Goal: Task Accomplishment & Management: Manage account settings

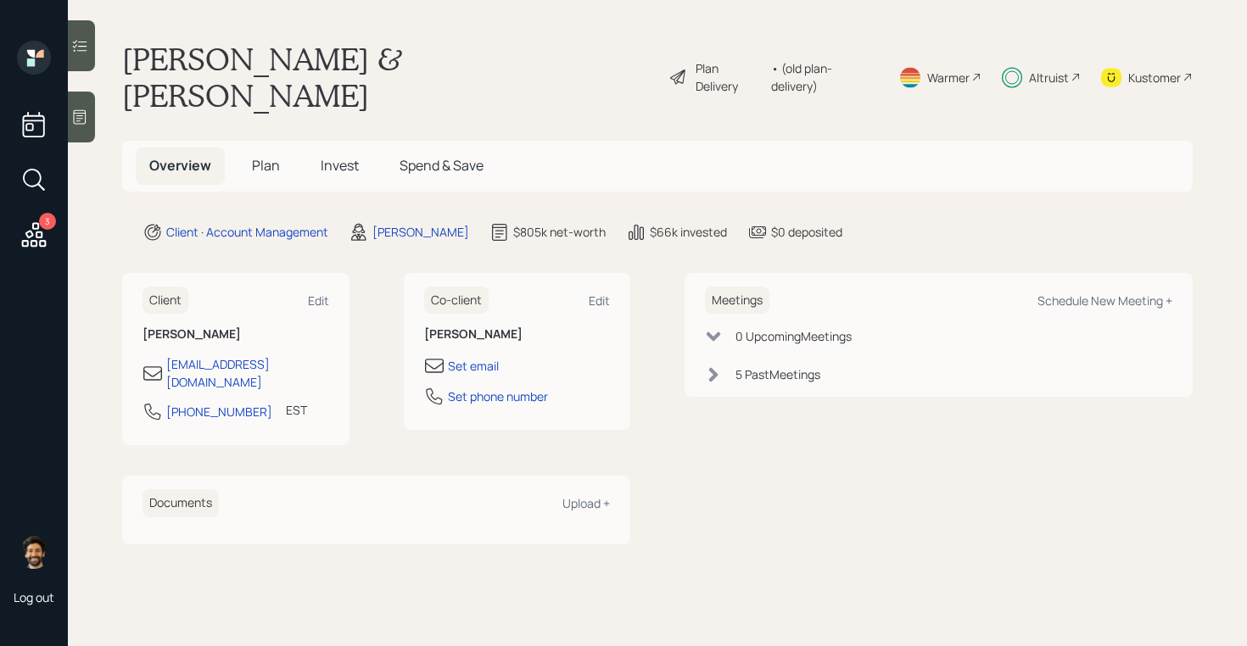
click at [355, 156] on span "Invest" at bounding box center [340, 165] width 38 height 19
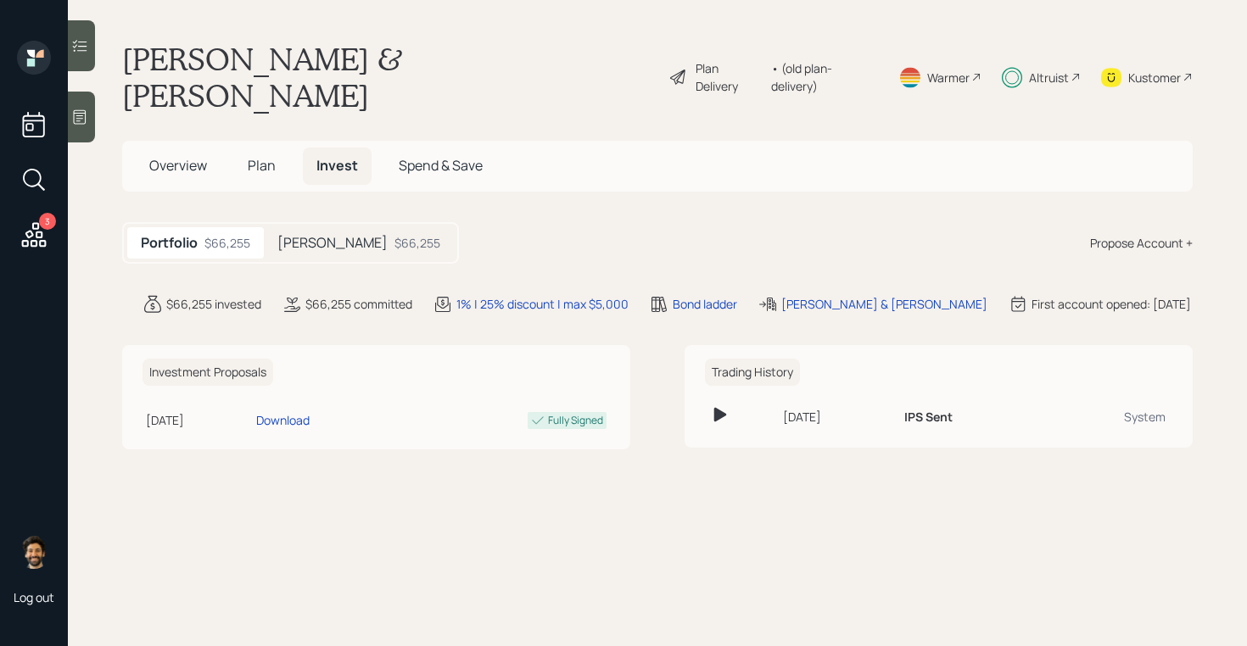
click at [343, 235] on h5 "[PERSON_NAME]" at bounding box center [332, 243] width 110 height 16
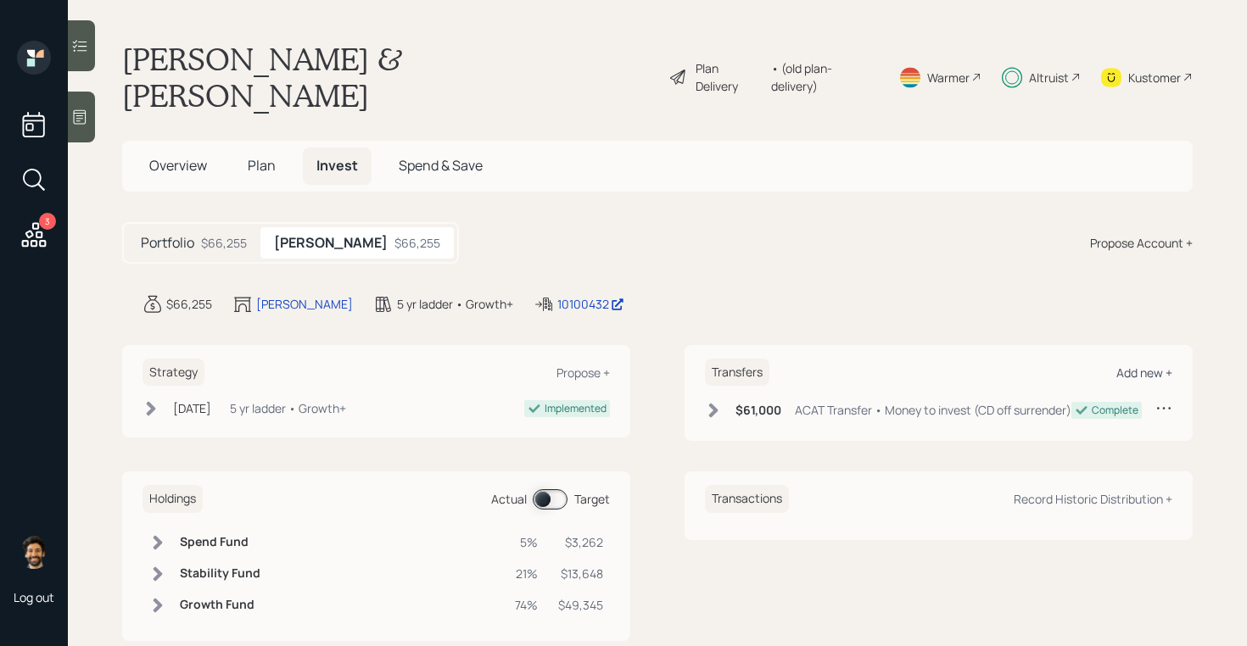
click at [1130, 365] on div "Add new +" at bounding box center [1145, 373] width 56 height 16
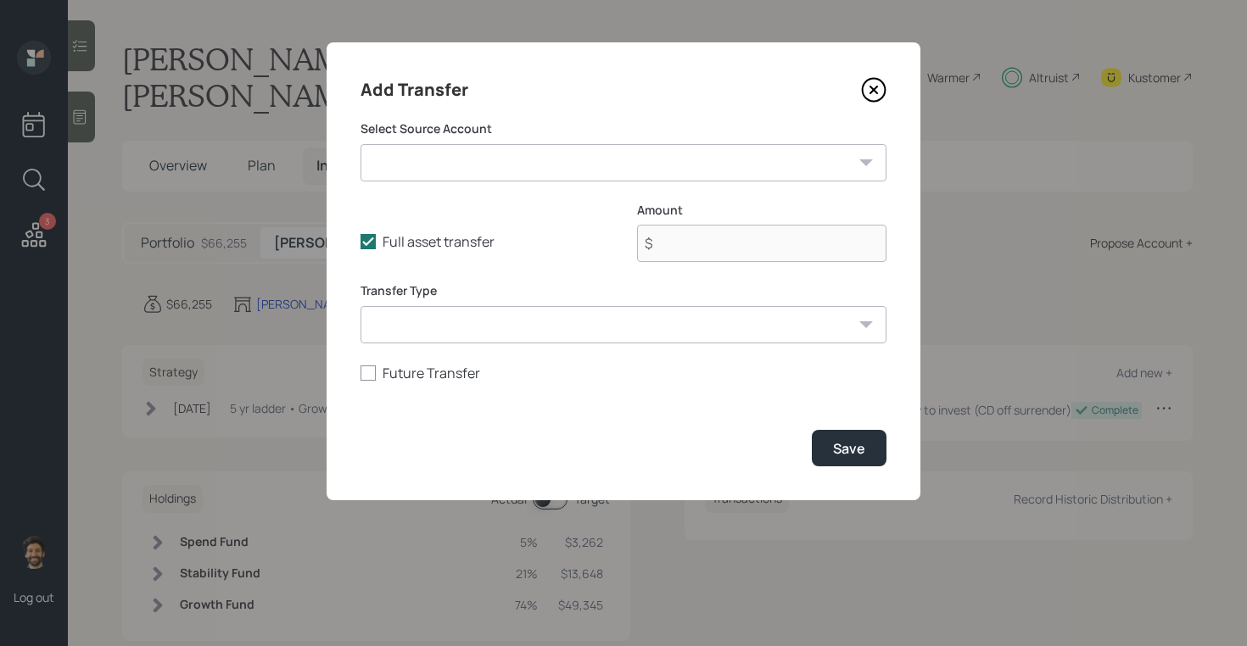
click at [494, 160] on select "Checking / Savings ($121,000 | Emergency Fund) Future CD money (03/2027) ($27,0…" at bounding box center [624, 162] width 526 height 37
select select "da063ee6-50bf-4dd8-a8f2-f613dd323a6b"
click at [361, 144] on select "Checking / Savings ($121,000 | Emergency Fund) Future CD money (03/2027) ($27,0…" at bounding box center [624, 162] width 526 height 37
type input "$ 25,000"
click at [468, 327] on select "ACAT Transfer Non ACAT Transfer Capitalize Rollover Rollover Deposit" at bounding box center [624, 324] width 526 height 37
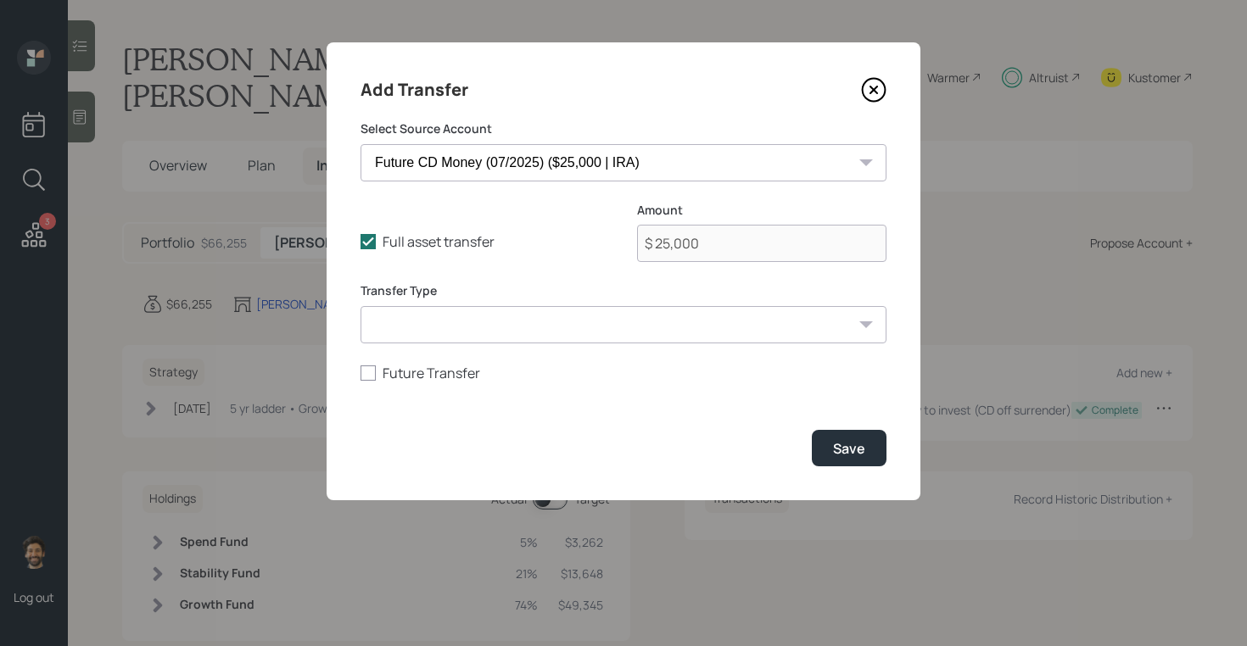
select select "acat_transfer"
click at [361, 306] on select "ACAT Transfer Non ACAT Transfer Capitalize Rollover Rollover Deposit" at bounding box center [624, 324] width 526 height 37
click at [833, 165] on select "Checking / Savings ($121,000 | Emergency Fund) Future CD money (03/2027) ($27,0…" at bounding box center [624, 162] width 526 height 37
click at [361, 144] on select "Checking / Savings ($121,000 | Emergency Fund) Future CD money (03/2027) ($27,0…" at bounding box center [624, 162] width 526 height 37
click at [861, 462] on button "Save" at bounding box center [849, 448] width 75 height 36
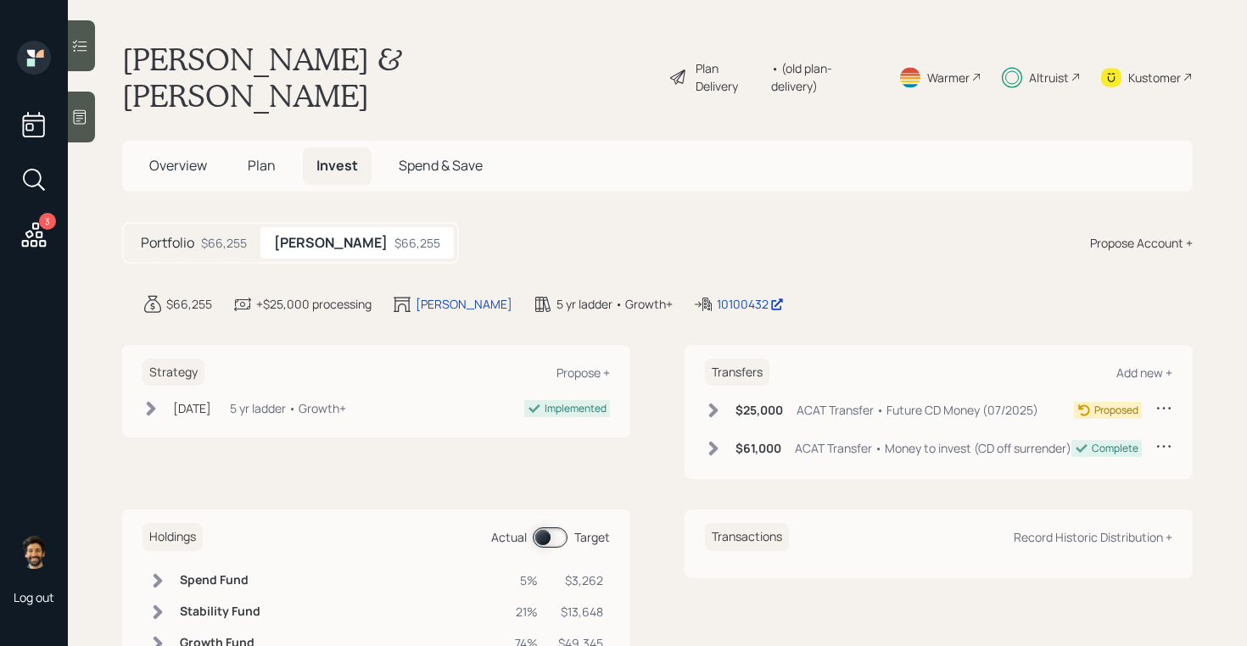
click at [725, 362] on div "Transfers Add new + $25,000 ACAT Transfer • Future CD Money (07/2025) Proposed …" at bounding box center [939, 412] width 508 height 135
click at [716, 404] on icon at bounding box center [713, 411] width 9 height 14
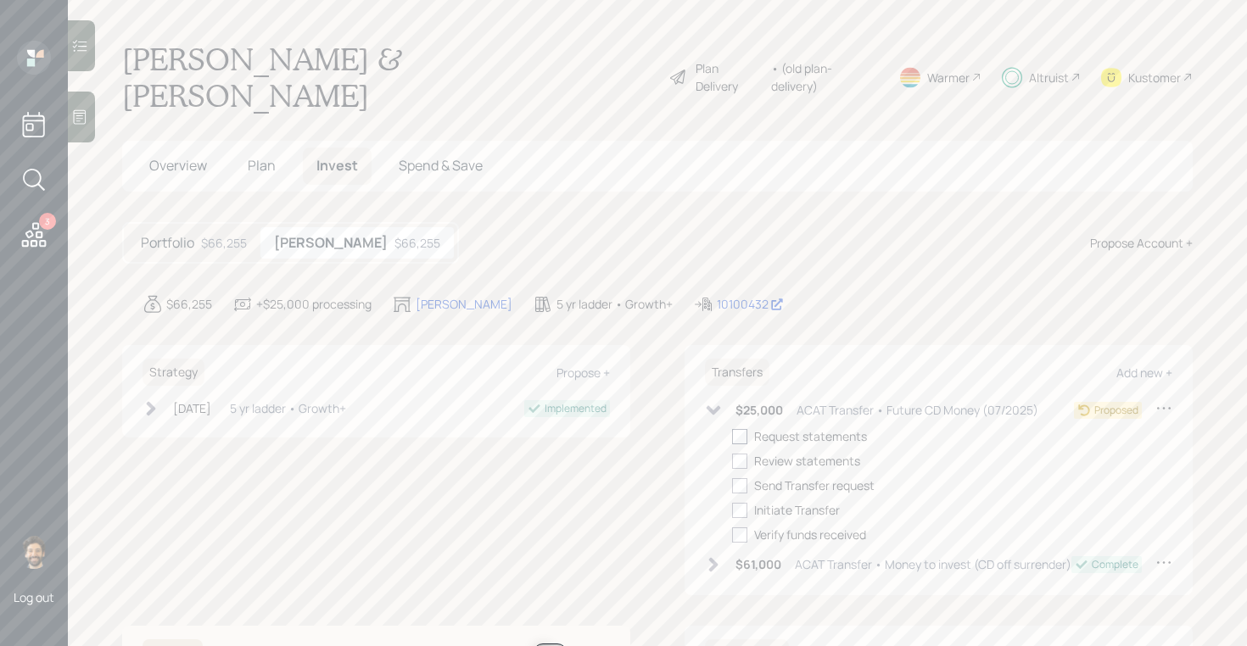
click at [737, 429] on div at bounding box center [739, 436] width 15 height 15
click at [732, 436] on input "checkbox" at bounding box center [731, 436] width 1 height 1
checkbox input "true"
click at [737, 454] on div at bounding box center [739, 461] width 15 height 15
click at [732, 461] on input "checkbox" at bounding box center [731, 461] width 1 height 1
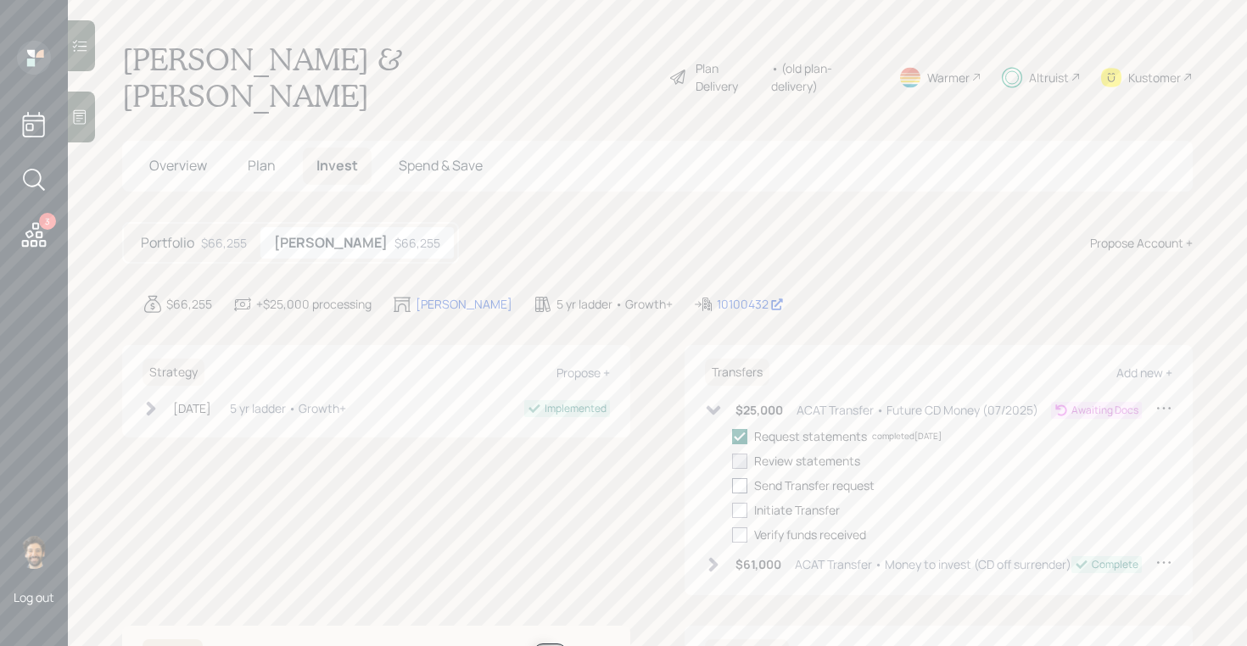
checkbox input "true"
click at [737, 479] on div at bounding box center [739, 486] width 15 height 15
click at [732, 485] on input "checkbox" at bounding box center [731, 485] width 1 height 1
checkbox input "true"
click at [737, 503] on div at bounding box center [739, 510] width 15 height 15
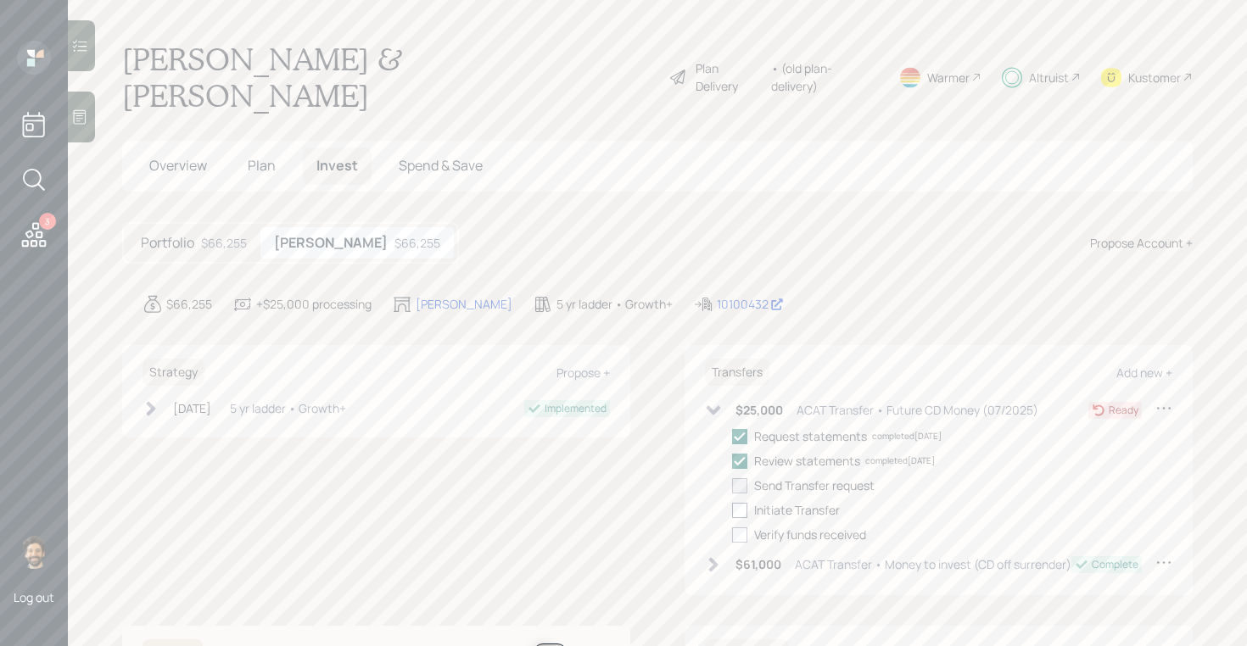
click at [732, 510] on input "checkbox" at bounding box center [731, 510] width 1 height 1
checkbox input "true"
